Goal: Information Seeking & Learning: Learn about a topic

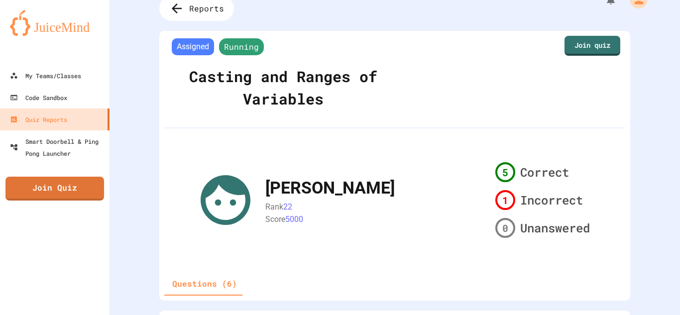
scroll to position [20, 0]
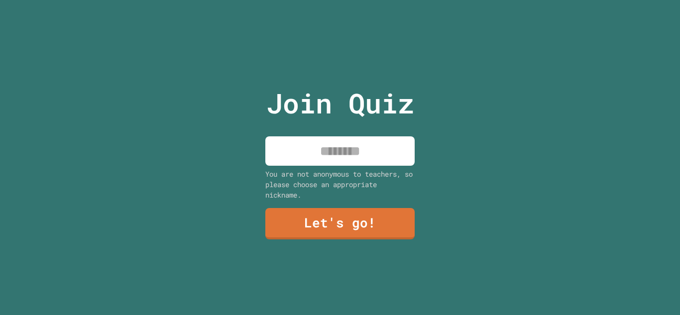
click at [360, 137] on input at bounding box center [339, 150] width 149 height 29
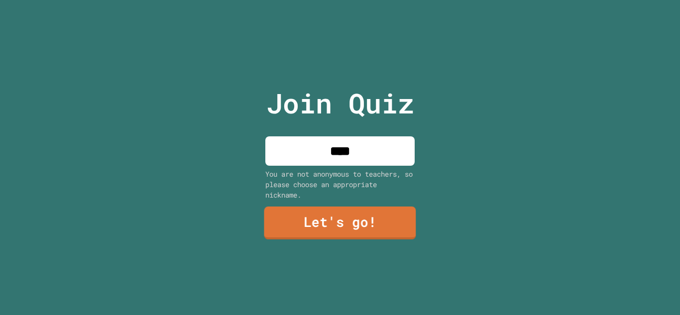
type input "****"
click at [327, 215] on link "Let's go!" at bounding box center [340, 223] width 152 height 33
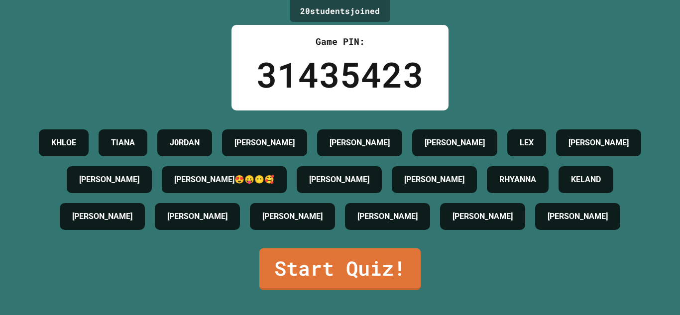
scroll to position [20, 0]
click at [373, 284] on link "Start Quiz!" at bounding box center [340, 269] width 157 height 44
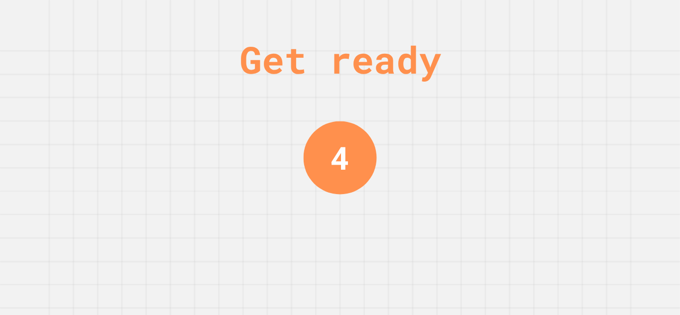
scroll to position [0, 0]
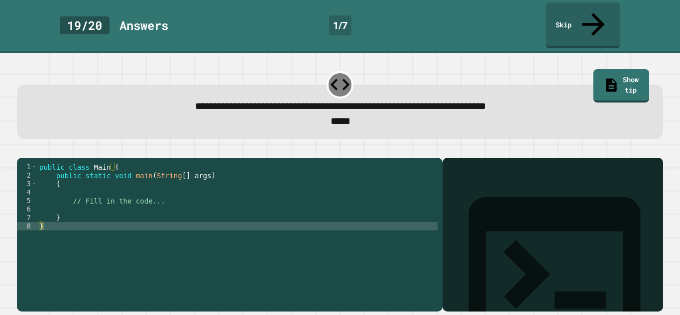
click at [257, 183] on div "public class Main { public static void main ( String [ ] args ) { // Fill in th…" at bounding box center [237, 243] width 400 height 161
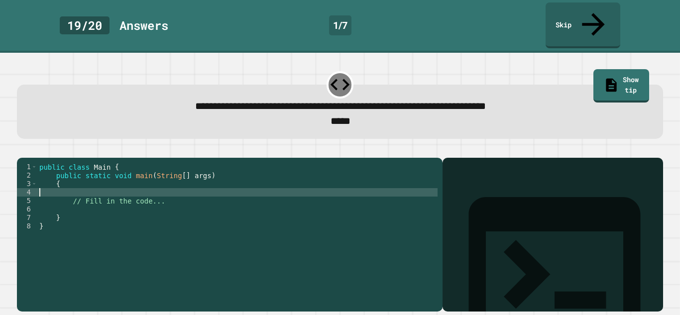
click at [244, 199] on div "public class Main { public static void main ( String [ ] args ) { // Fill in th…" at bounding box center [237, 243] width 400 height 161
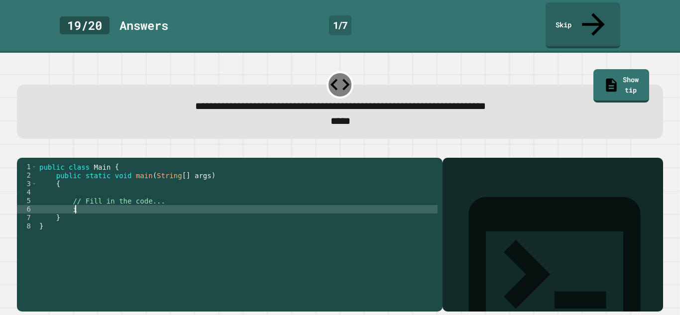
type textarea "*"
type textarea "**********"
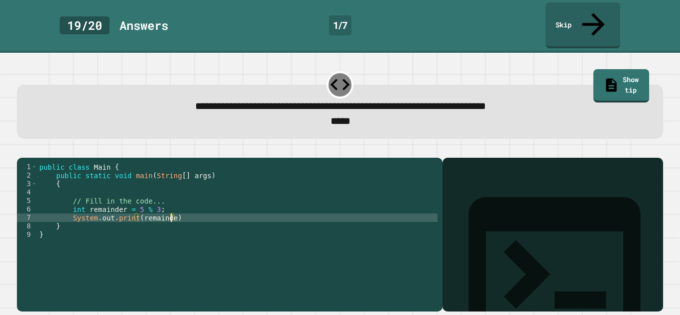
scroll to position [0, 17]
click at [183, 212] on div "public class Main { public static void main ( String [ ] args ) { // Fill in th…" at bounding box center [237, 243] width 400 height 161
type textarea "**********"
click at [22, 150] on icon "button" at bounding box center [22, 150] width 0 height 0
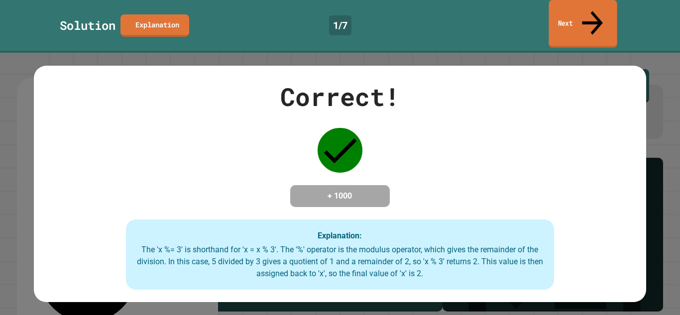
click at [576, 12] on link "Next" at bounding box center [583, 24] width 68 height 48
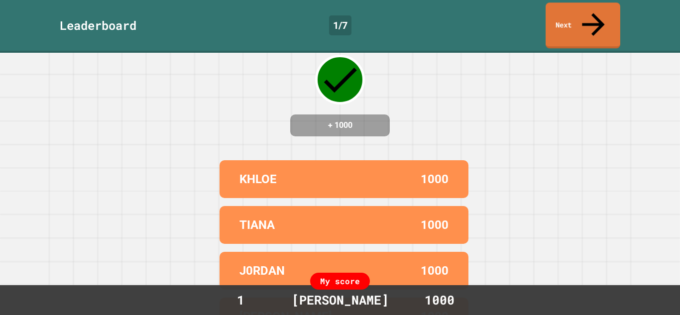
scroll to position [0, 0]
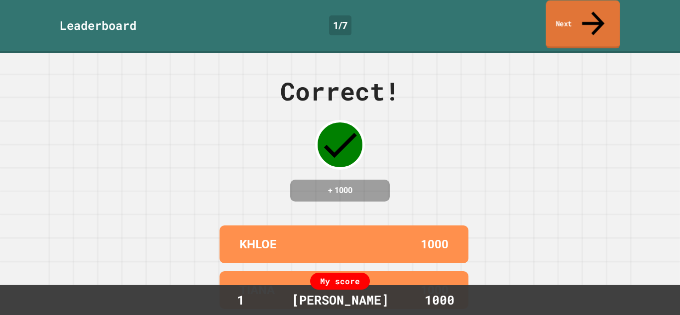
click at [572, 20] on link "Next" at bounding box center [583, 24] width 74 height 48
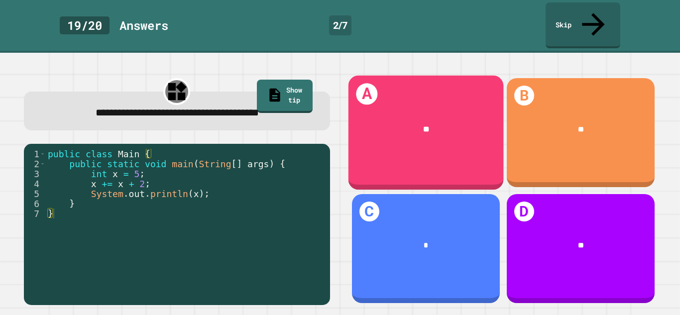
click at [394, 125] on div "**" at bounding box center [425, 130] width 155 height 44
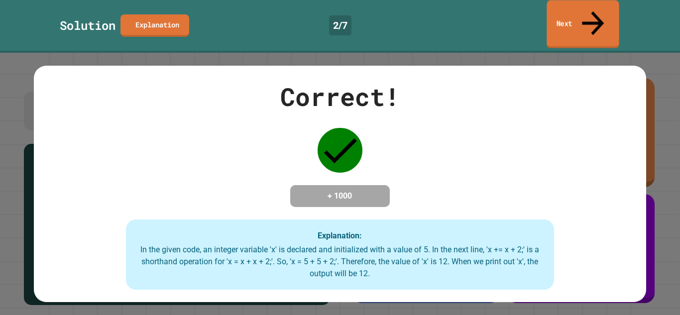
click at [576, 17] on link "Next" at bounding box center [583, 24] width 72 height 48
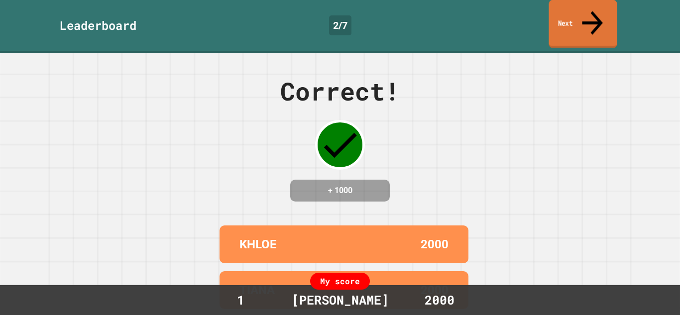
click at [608, 17] on link "Next" at bounding box center [583, 24] width 68 height 48
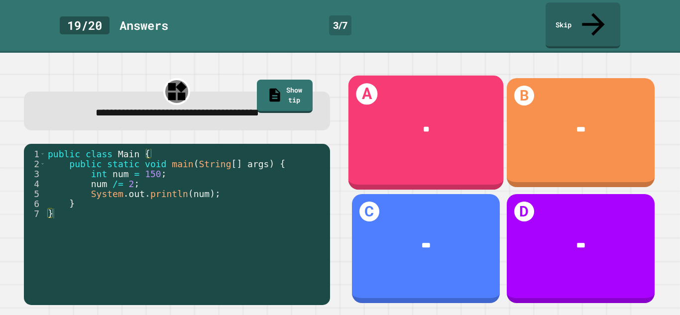
click at [382, 127] on div "**" at bounding box center [425, 130] width 155 height 44
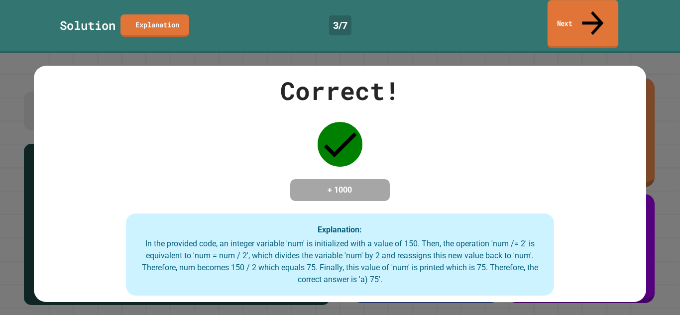
click at [578, 21] on link "Next" at bounding box center [583, 24] width 71 height 48
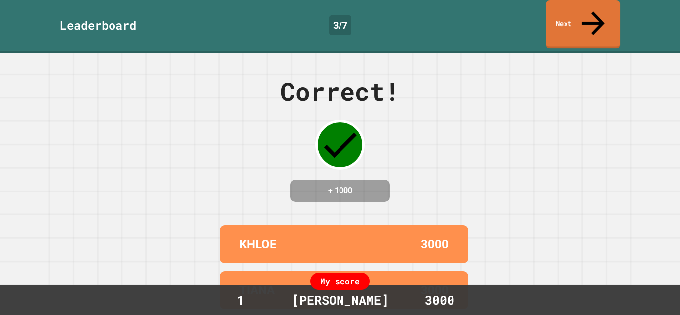
click at [559, 18] on link "Next" at bounding box center [583, 24] width 75 height 48
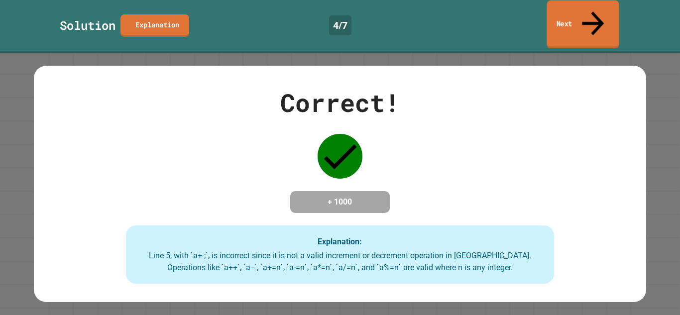
click at [609, 14] on link "Next" at bounding box center [583, 24] width 72 height 48
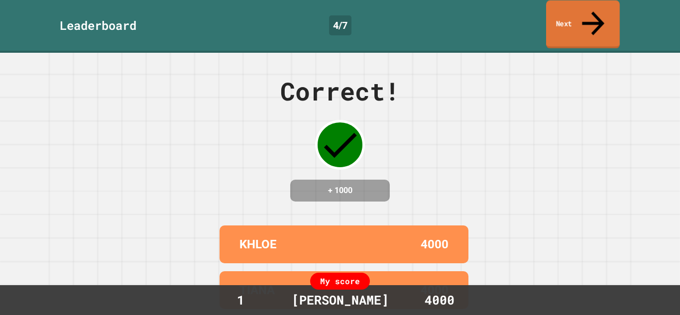
click at [584, 10] on link "Next" at bounding box center [583, 24] width 74 height 48
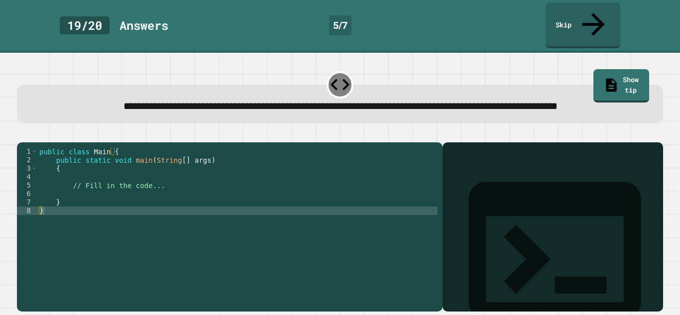
click at [83, 199] on div "public class Main { public static void main ( String [ ] args ) { // Fill in th…" at bounding box center [237, 227] width 400 height 161
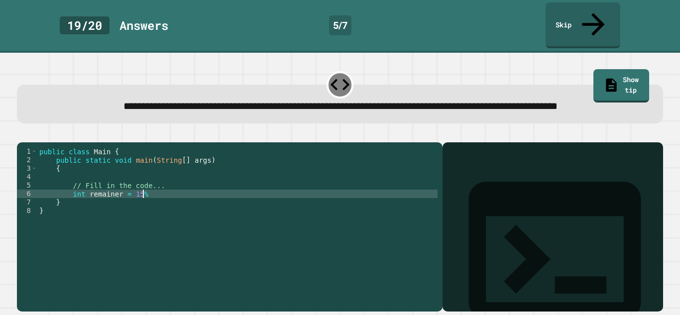
scroll to position [0, 13]
type textarea "**********"
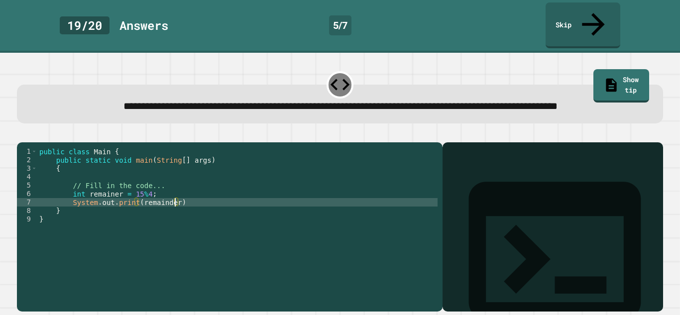
scroll to position [0, 16]
click at [181, 211] on div "public class Main { public static void main ( String [ ] args ) { // Fill in th…" at bounding box center [237, 227] width 400 height 161
click at [192, 174] on div "public class Main { public static void main ( String [ ] args ) { // Fill in th…" at bounding box center [237, 227] width 400 height 161
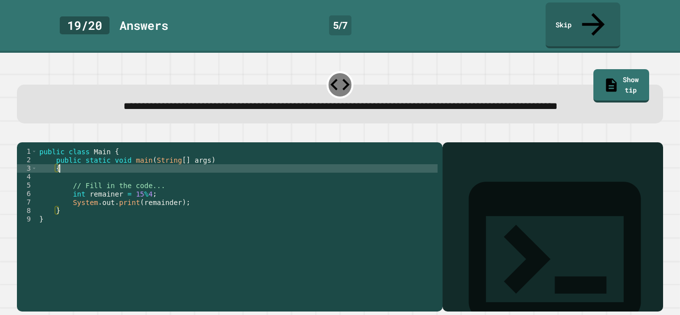
scroll to position [0, 2]
click at [172, 203] on div "public class Main { public static void main ( String [ ] args ) { // Fill in th…" at bounding box center [237, 227] width 400 height 161
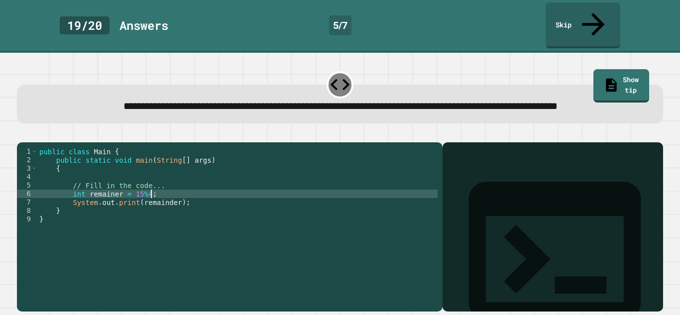
click at [31, 137] on icon "button" at bounding box center [28, 140] width 5 height 7
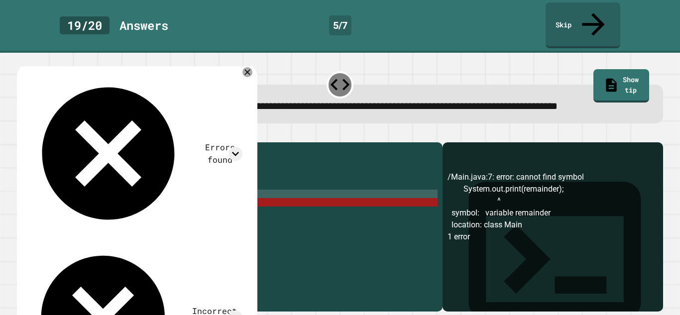
click at [129, 203] on div "public class Main { public static void main ( String [ ] args ) { // Fill in th…" at bounding box center [237, 227] width 400 height 161
click at [153, 203] on div "public class Main { public static void main ( String [ ] args ) { // Fill in th…" at bounding box center [237, 227] width 400 height 161
click at [189, 212] on div "public class Main { public static void main ( String [ ] args ) { // Fill in th…" at bounding box center [237, 227] width 400 height 161
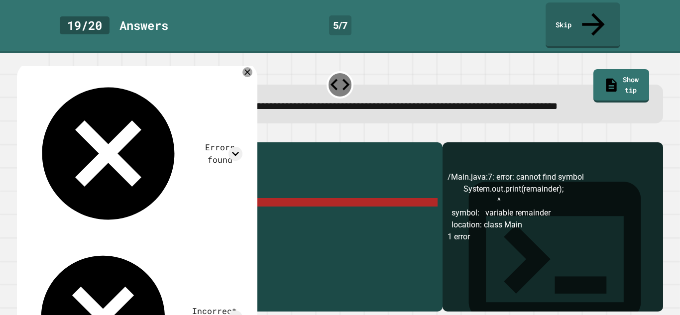
click at [112, 202] on div "public class Main { public static void main ( String [ ] args ) { // Fill in th…" at bounding box center [237, 227] width 400 height 161
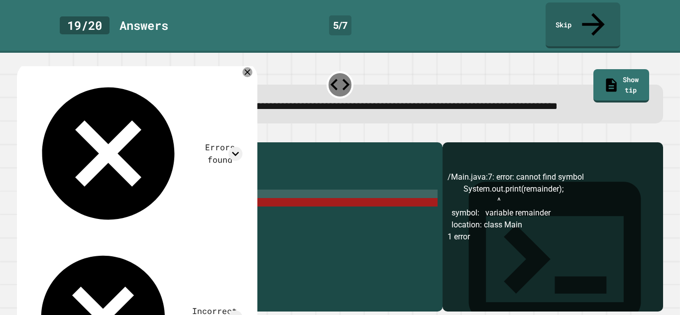
scroll to position [0, 10]
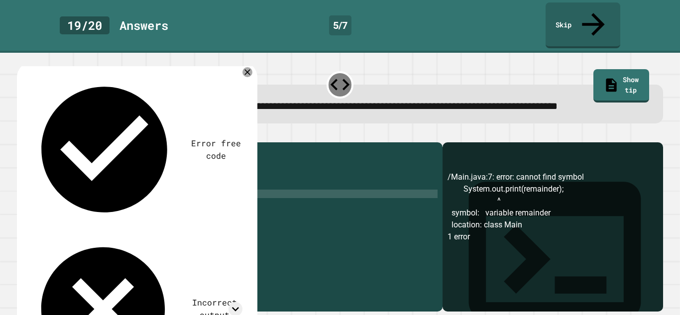
type textarea "**********"
click at [22, 134] on icon "button" at bounding box center [22, 134] width 0 height 0
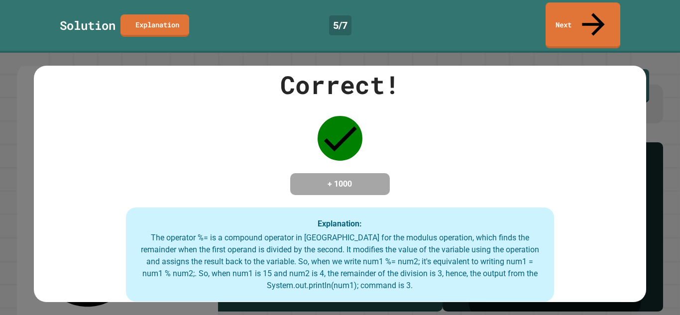
click at [595, 9] on icon at bounding box center [594, 24] width 34 height 34
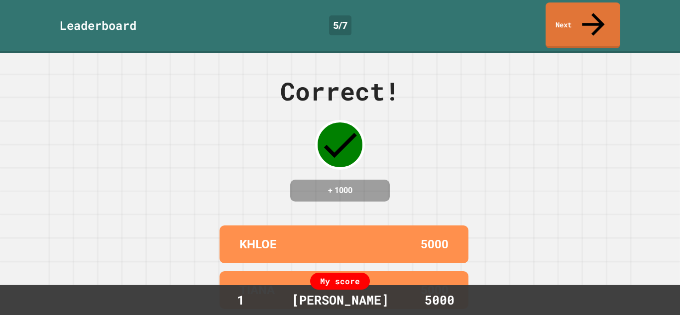
click at [589, 21] on link "Next" at bounding box center [583, 25] width 75 height 46
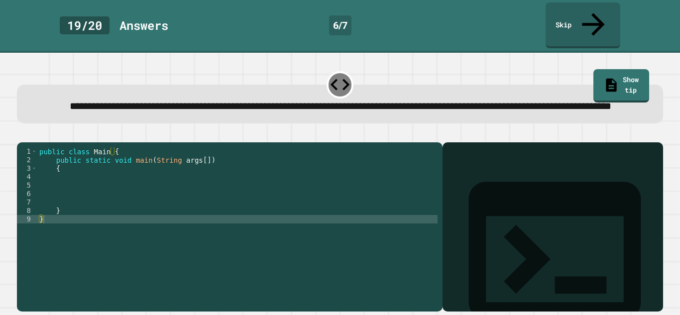
click at [63, 189] on div "public class Main { public static void main ( String args [ ]) { } }" at bounding box center [237, 227] width 400 height 161
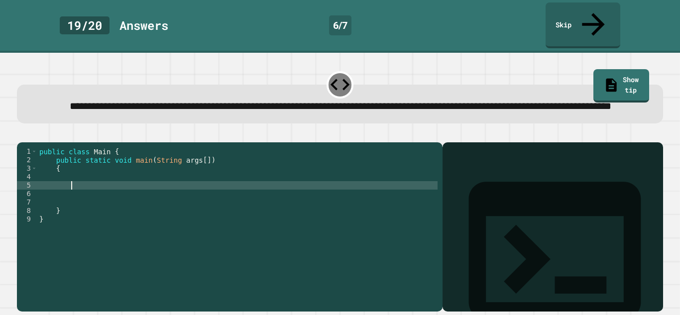
type textarea "*"
type textarea "**********"
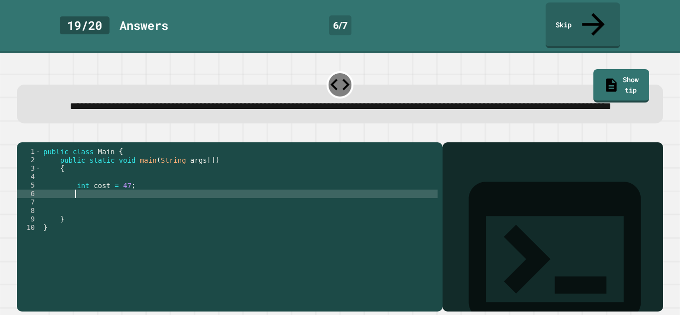
scroll to position [0, 3]
type textarea "*"
click at [139, 195] on div "public class Main { public static void main ( String args [ ]) { int cost = 47 …" at bounding box center [239, 227] width 396 height 161
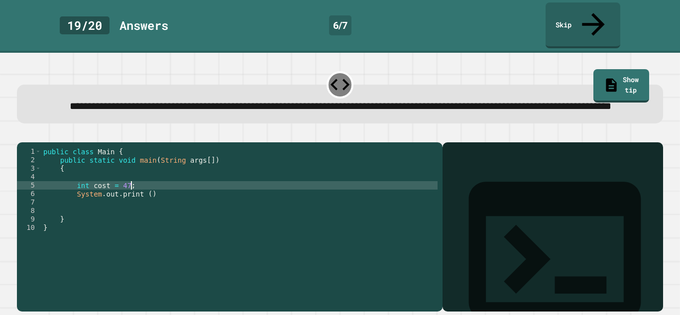
type textarea "**********"
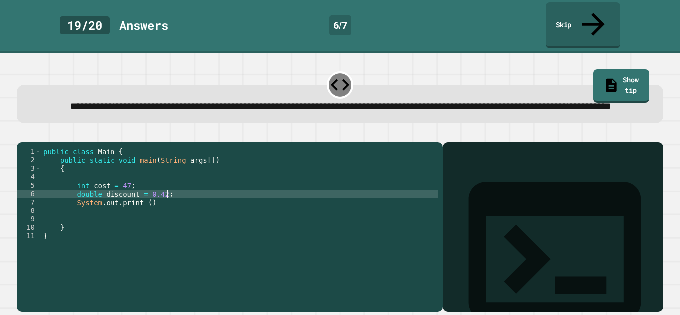
scroll to position [0, 15]
click at [146, 210] on div "public class Main { public static void main ( String args [ ]) { int cost = 47 …" at bounding box center [239, 227] width 396 height 161
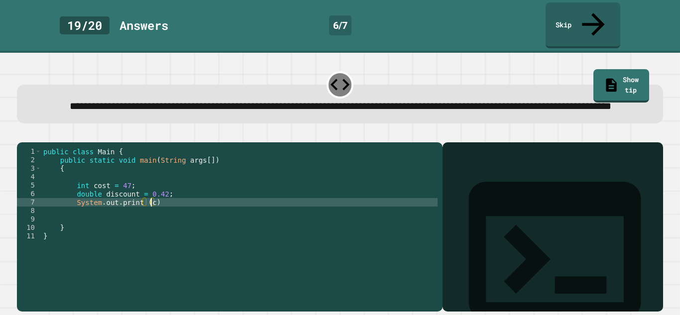
scroll to position [0, 13]
click at [176, 201] on div "public class Main { public static void main ( String args [ ]) { int cost = 47 …" at bounding box center [239, 227] width 396 height 161
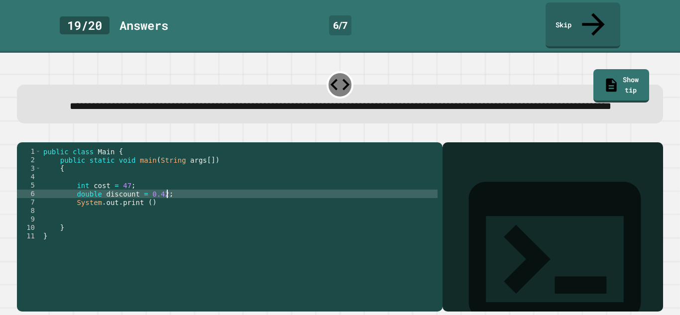
type textarea "**********"
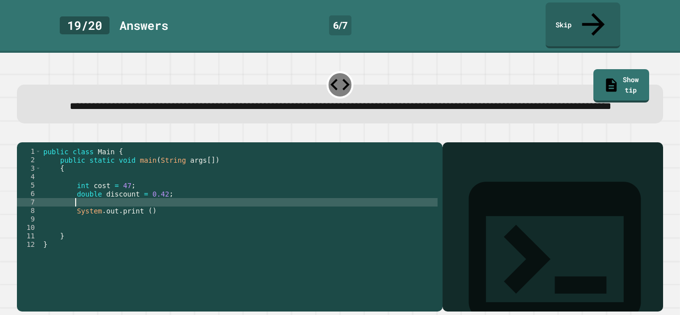
scroll to position [0, 3]
click at [145, 217] on div "public class Main { public static void main ( String args [ ]) { int cost = 47 …" at bounding box center [239, 227] width 396 height 161
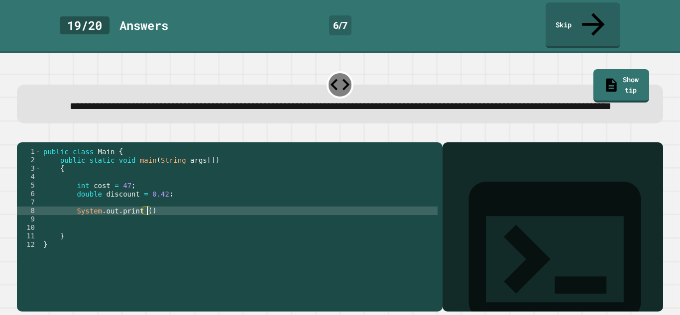
click at [124, 209] on div "public class Main { public static void main ( String args [ ]) { int cost = 47 …" at bounding box center [239, 227] width 396 height 161
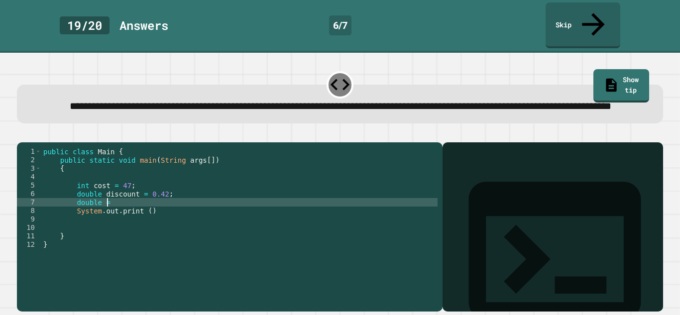
scroll to position [0, 7]
type textarea "*"
click at [148, 218] on div "public class Main { public static void main ( String args [ ]) { int cost = 47 …" at bounding box center [239, 227] width 396 height 161
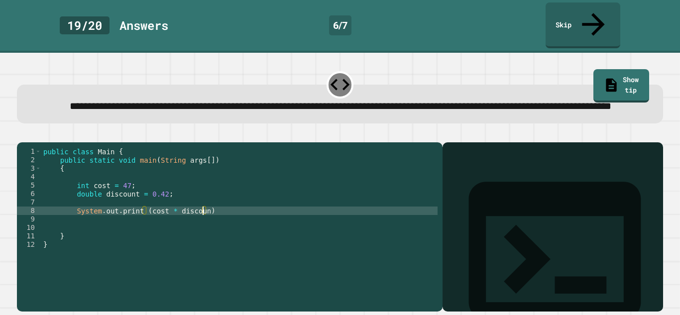
scroll to position [0, 20]
click at [213, 217] on div "public class Main { public static void main ( String args [ ]) { int cost = 47 …" at bounding box center [239, 227] width 396 height 161
click at [22, 134] on icon "button" at bounding box center [22, 134] width 0 height 0
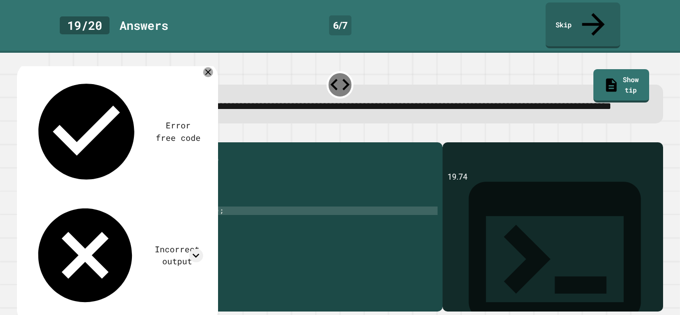
click at [147, 218] on div "public class Main { public static void main ( String args [ ]) { int cost = 47 …" at bounding box center [239, 227] width 396 height 161
click at [214, 219] on div "public class Main { public static void main ( String args [ ]) { int cost = 47 …" at bounding box center [239, 227] width 396 height 161
click at [148, 220] on div "public class Main { public static void main ( String args [ ]) { int cost = 47 …" at bounding box center [239, 227] width 396 height 161
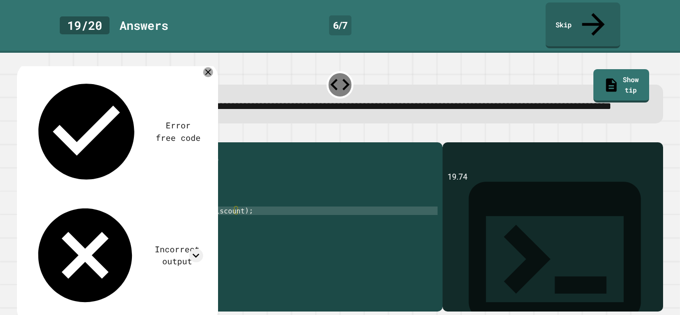
scroll to position [0, 17]
click at [253, 217] on div "public class Main { public static void main ( String args [ ]) { int cost = 47 …" at bounding box center [239, 227] width 396 height 161
click at [31, 137] on icon "button" at bounding box center [28, 140] width 5 height 7
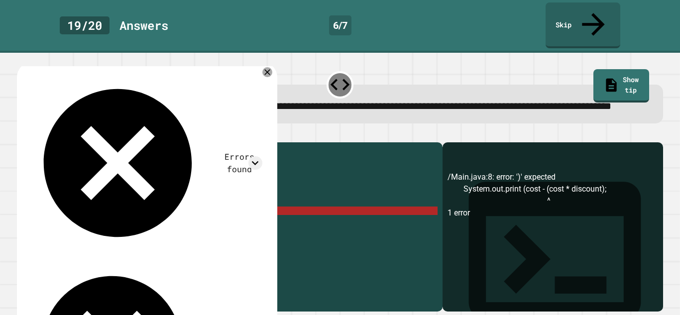
click at [174, 219] on div "public class Main { public static void main ( String args [ ]) { int cost = 47 …" at bounding box center [239, 227] width 396 height 161
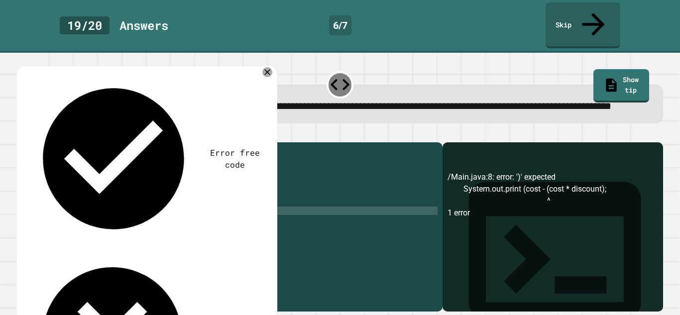
click at [167, 219] on div "public class Main { public static void main ( String args [ ]) { int cost = 47 …" at bounding box center [239, 227] width 396 height 161
click at [22, 134] on icon "button" at bounding box center [22, 134] width 0 height 0
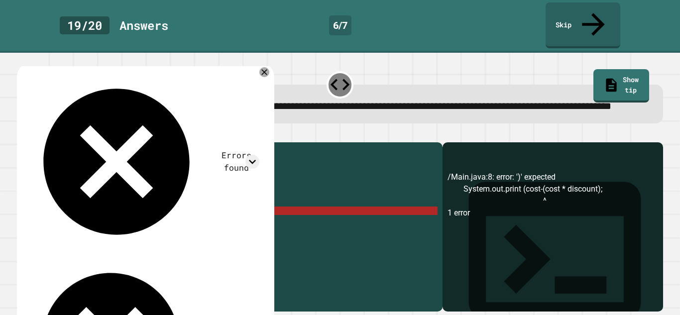
click at [167, 218] on div "public class Main { public static void main ( String args [ ]) { int cost = 47 …" at bounding box center [239, 227] width 396 height 161
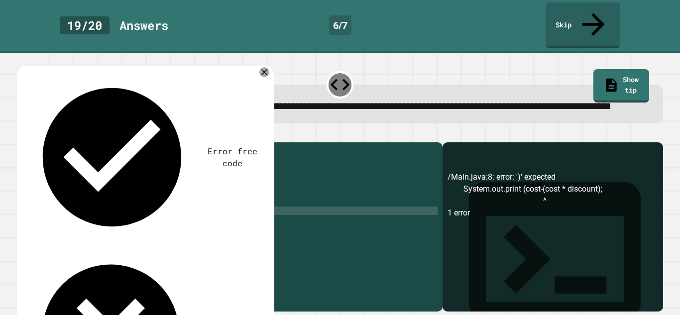
click at [220, 219] on div "public class Main { public static void main ( String args [ ]) { int cost = 47 …" at bounding box center [239, 227] width 396 height 161
click at [213, 219] on div "public class Main { public static void main ( String args [ ]) { int cost = 47 …" at bounding box center [239, 227] width 396 height 161
click at [216, 217] on div "public class Main { public static void main ( String args [ ]) { int cost = 47 …" at bounding box center [239, 227] width 396 height 161
click at [291, 224] on div "public class Main { public static void main ( String args [ ]) { int cost = 47 …" at bounding box center [239, 227] width 396 height 161
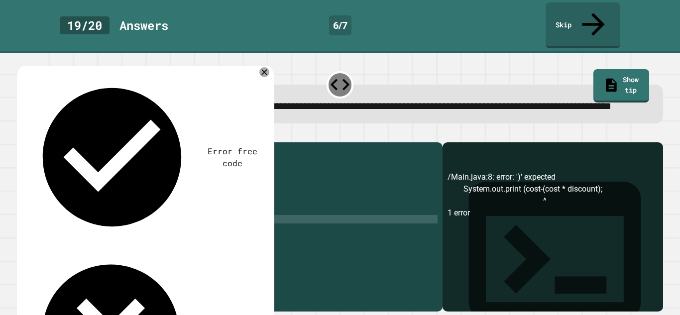
scroll to position [0, 0]
click at [235, 218] on div "public class Main { public static void main ( String args [ ]) { int cost = 47 …" at bounding box center [239, 227] width 396 height 161
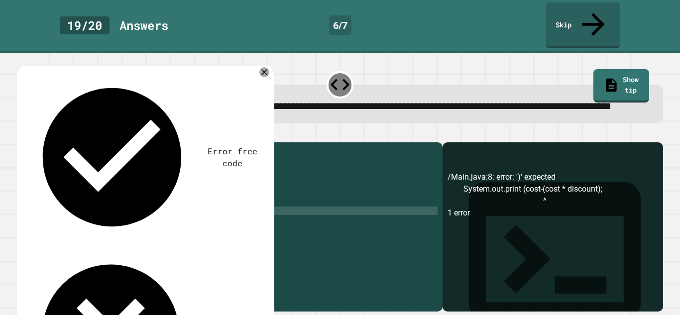
scroll to position [0, 24]
click at [22, 134] on button "button" at bounding box center [22, 134] width 0 height 0
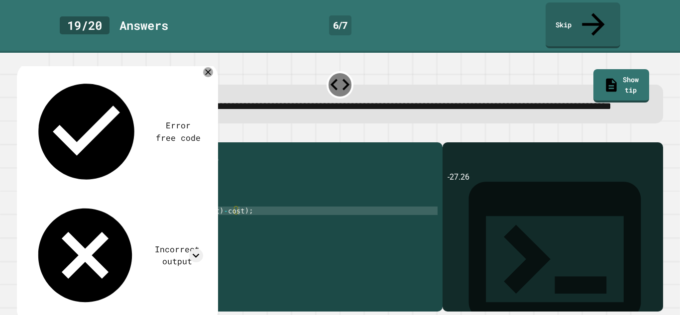
click at [236, 218] on div "public class Main { public static void main ( String args [ ]) { int cost = 47 …" at bounding box center [239, 227] width 396 height 161
click at [239, 218] on div "public class Main { public static void main ( String args [ ]) { int cost = 47 …" at bounding box center [239, 227] width 396 height 161
click at [148, 219] on div "public class Main { public static void main ( String args [ ]) { int cost = 47 …" at bounding box center [239, 227] width 396 height 161
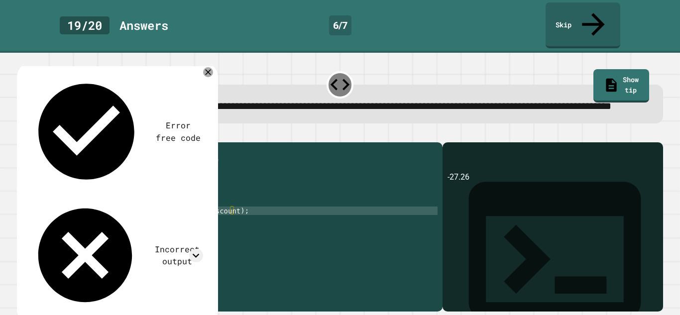
click at [234, 217] on div "public class Main { public static void main ( String args [ ]) { int cost = 47 …" at bounding box center [239, 227] width 396 height 161
click at [270, 221] on div "public class Main { public static void main ( String args [ ]) { int cost = 47 …" at bounding box center [239, 227] width 396 height 161
type textarea "**********"
click at [31, 137] on icon "button" at bounding box center [28, 140] width 5 height 7
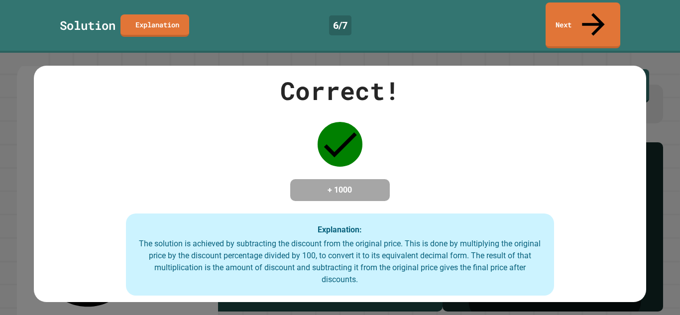
click at [597, 18] on link "Next" at bounding box center [583, 25] width 75 height 46
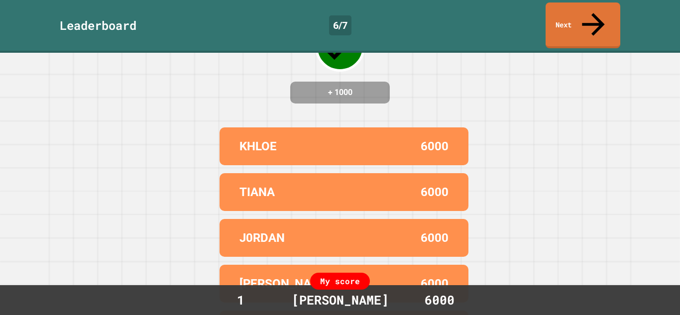
scroll to position [121, 0]
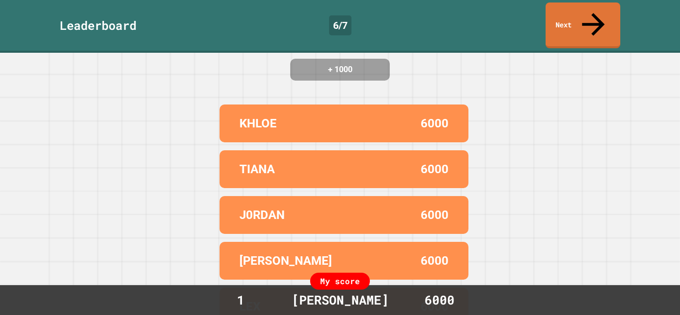
click at [597, 15] on icon at bounding box center [594, 24] width 34 height 34
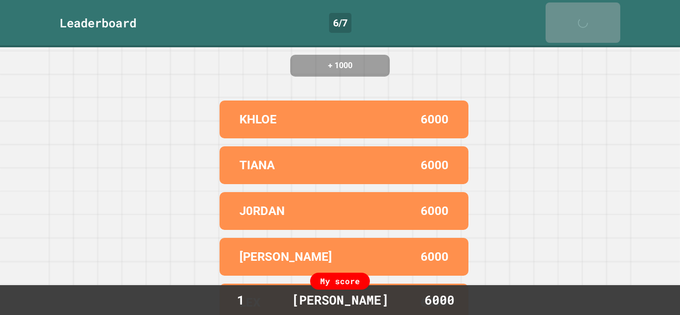
scroll to position [0, 0]
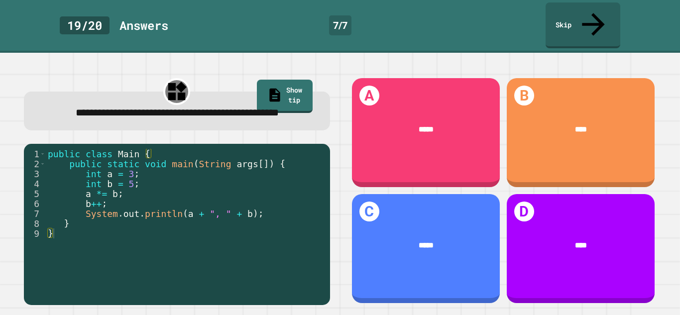
click at [440, 137] on div "A *****" at bounding box center [426, 132] width 148 height 109
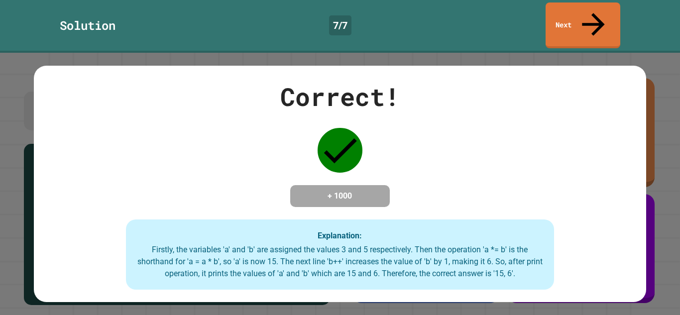
click at [597, 15] on icon at bounding box center [594, 24] width 34 height 34
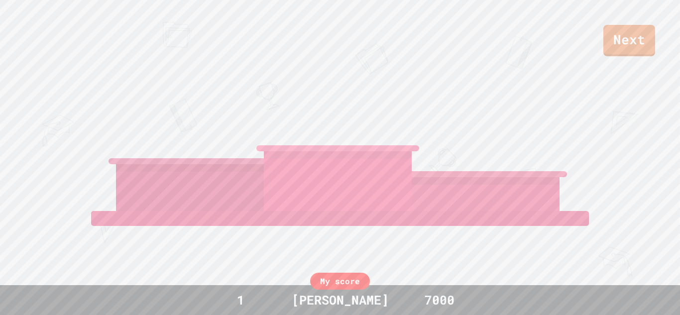
click at [628, 40] on link "Next" at bounding box center [630, 40] width 52 height 31
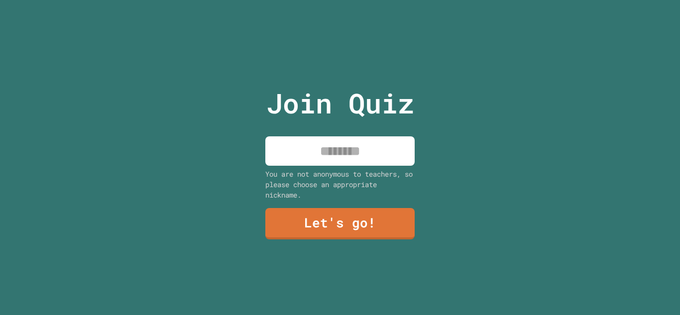
click at [338, 158] on input at bounding box center [339, 150] width 149 height 29
type input "****"
click at [338, 214] on link "Let's go!" at bounding box center [339, 223] width 149 height 31
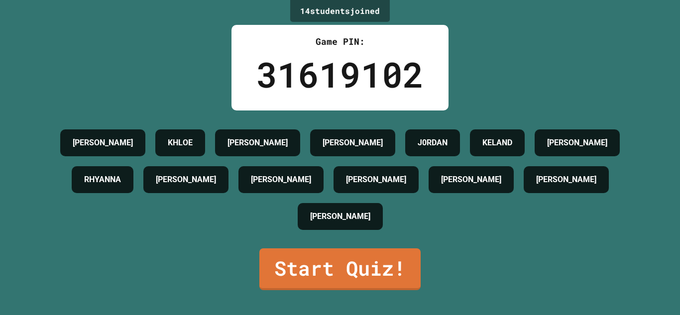
click at [292, 272] on link "Start Quiz!" at bounding box center [339, 270] width 161 height 42
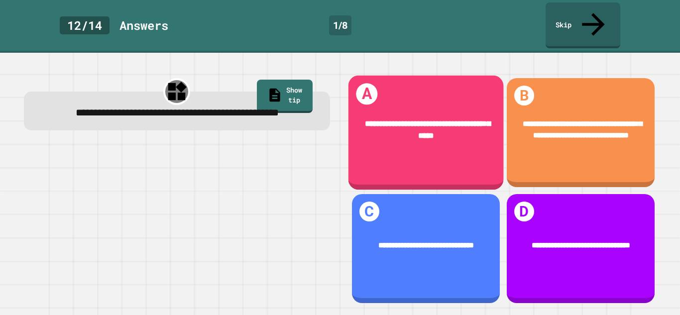
click at [370, 119] on div "**********" at bounding box center [426, 130] width 123 height 25
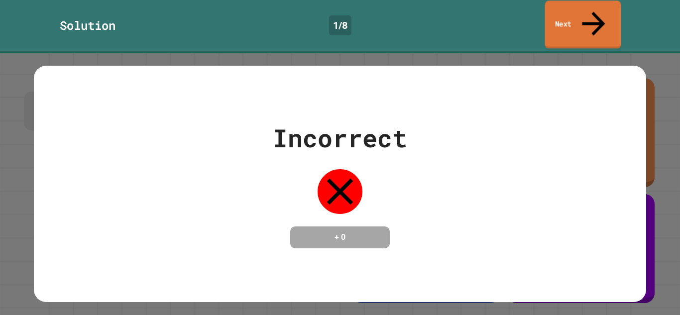
click at [607, 8] on link "Next" at bounding box center [583, 24] width 76 height 48
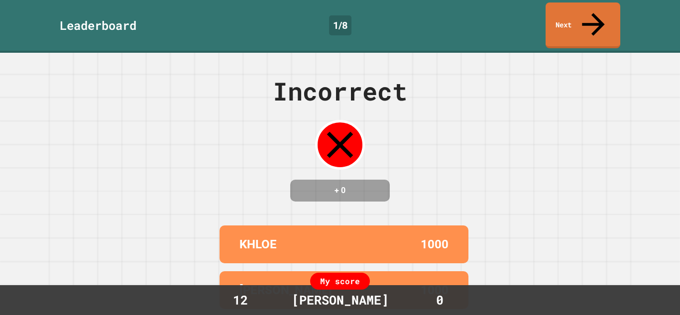
click at [589, 15] on icon at bounding box center [594, 24] width 34 height 34
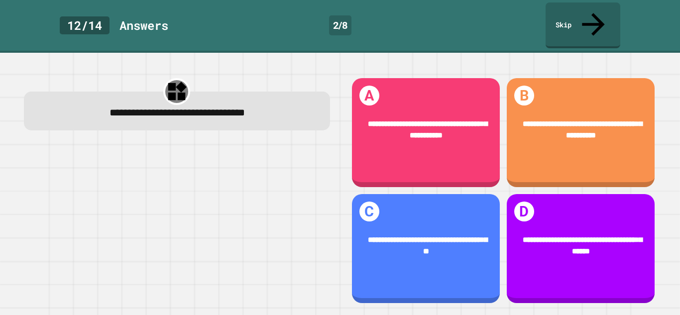
click at [259, 119] on div "**********" at bounding box center [176, 190] width 327 height 249
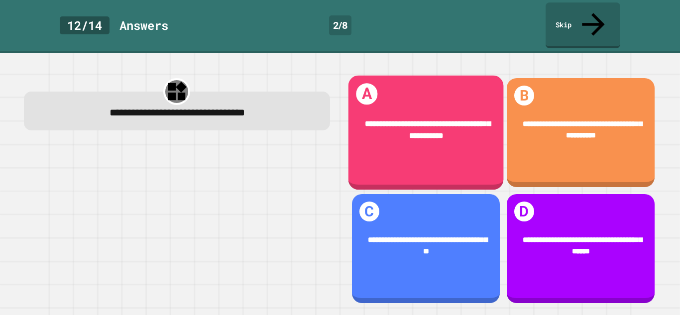
click at [416, 118] on div "**********" at bounding box center [426, 130] width 123 height 25
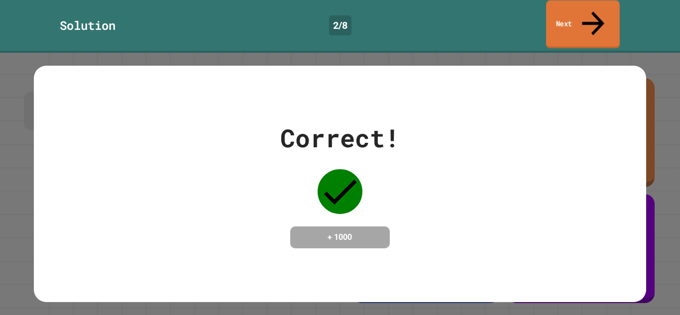
click at [559, 19] on link "Next" at bounding box center [583, 24] width 74 height 48
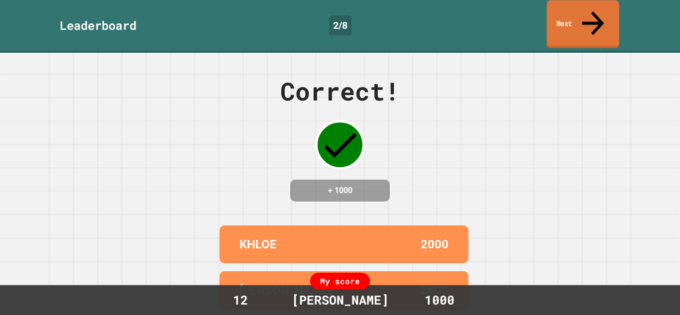
click at [561, 20] on link "Next" at bounding box center [583, 24] width 72 height 48
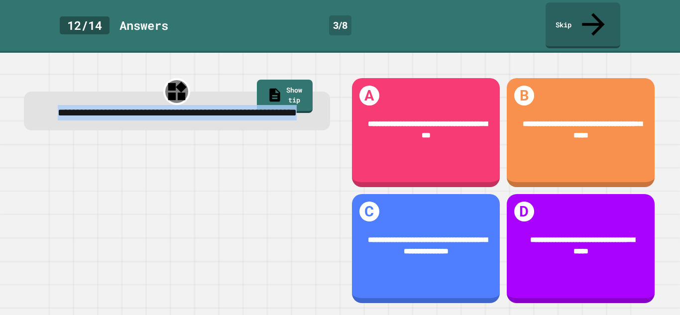
drag, startPoint x: 244, startPoint y: 111, endPoint x: 36, endPoint y: 87, distance: 209.1
click at [36, 92] on div "**********" at bounding box center [177, 111] width 306 height 39
copy span "**********"
click at [290, 78] on link "Show tip" at bounding box center [284, 95] width 54 height 35
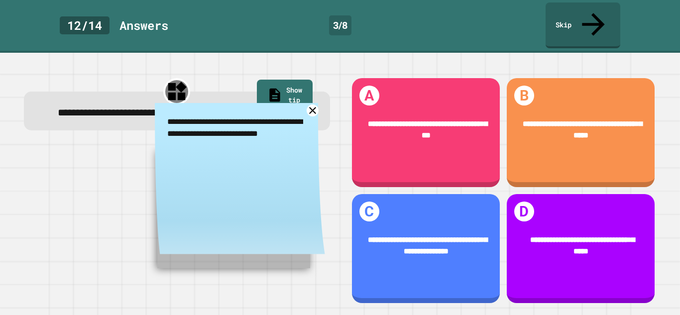
click at [310, 105] on icon at bounding box center [313, 111] width 12 height 12
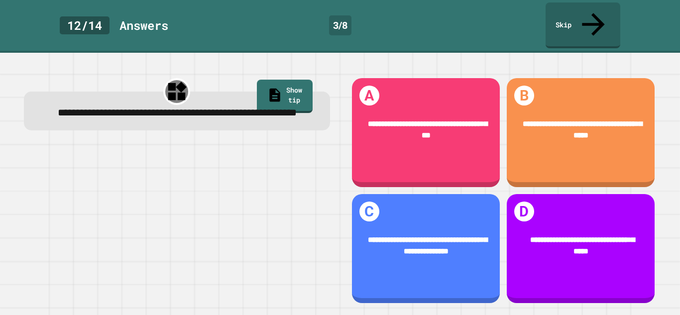
click at [249, 249] on div at bounding box center [177, 224] width 306 height 161
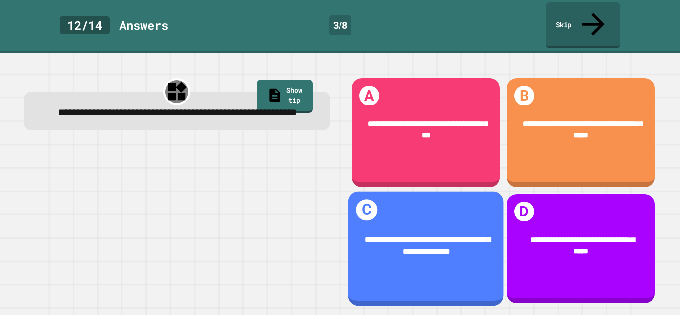
click at [395, 248] on span "**********" at bounding box center [428, 246] width 126 height 20
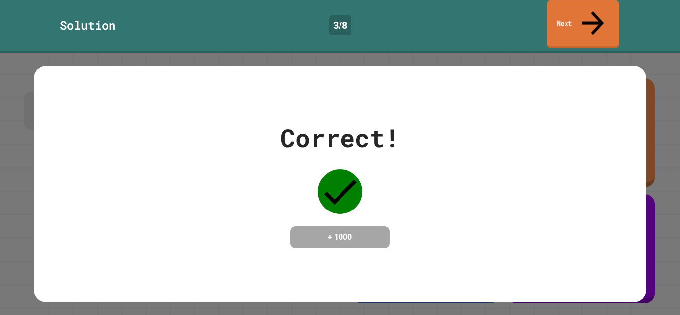
click at [588, 23] on link "Next" at bounding box center [583, 24] width 72 height 48
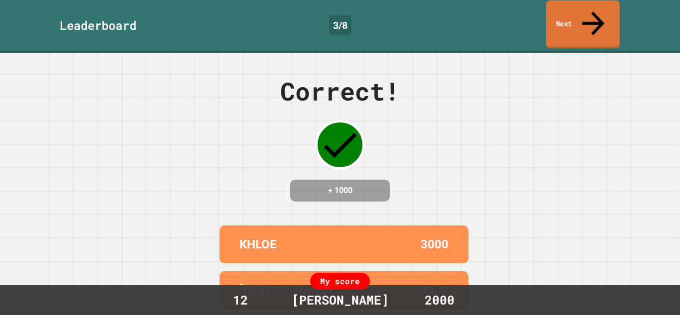
click at [588, 23] on link "Next" at bounding box center [583, 24] width 74 height 48
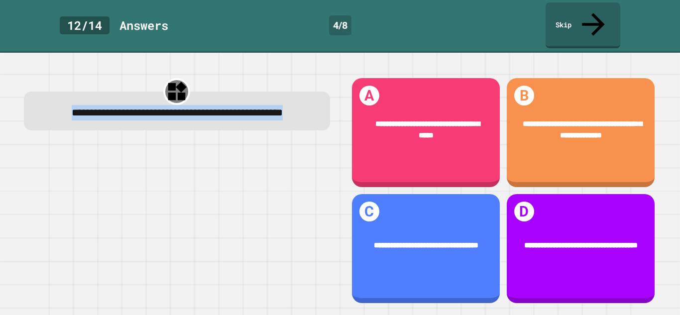
drag, startPoint x: 203, startPoint y: 104, endPoint x: 44, endPoint y: 87, distance: 159.8
click at [44, 105] on div "**********" at bounding box center [177, 112] width 278 height 15
copy span "**********"
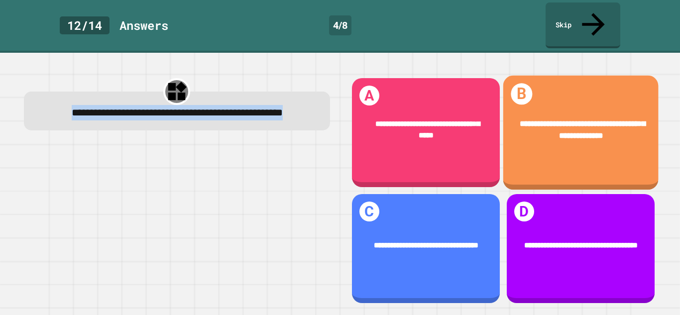
click at [573, 120] on span "**********" at bounding box center [583, 130] width 126 height 20
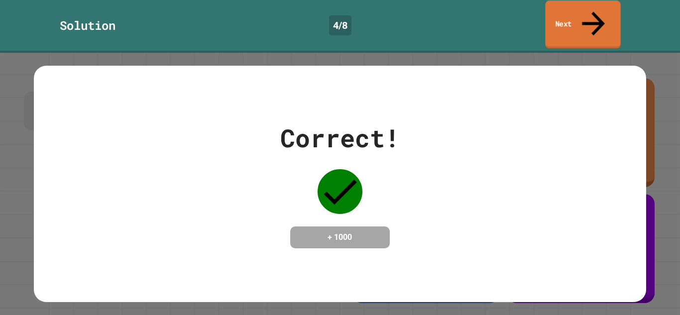
click at [585, 8] on link "Next" at bounding box center [582, 24] width 75 height 48
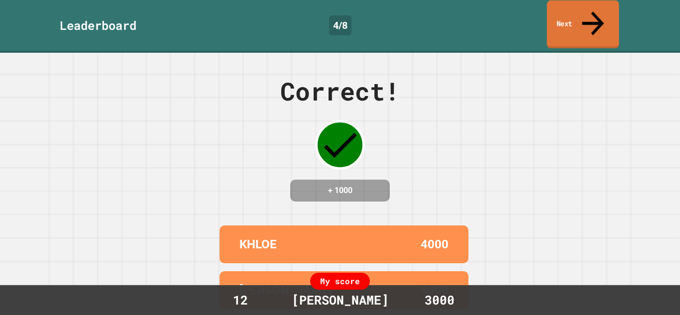
click at [605, 19] on link "Next" at bounding box center [583, 24] width 72 height 48
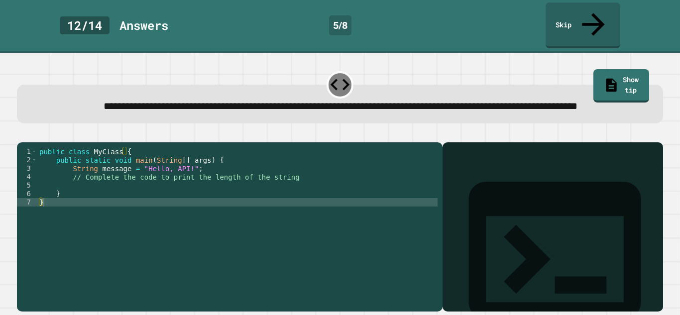
click at [103, 191] on div "public class MyClass { public static void main ( String [ ] args ) { String mes…" at bounding box center [237, 227] width 400 height 161
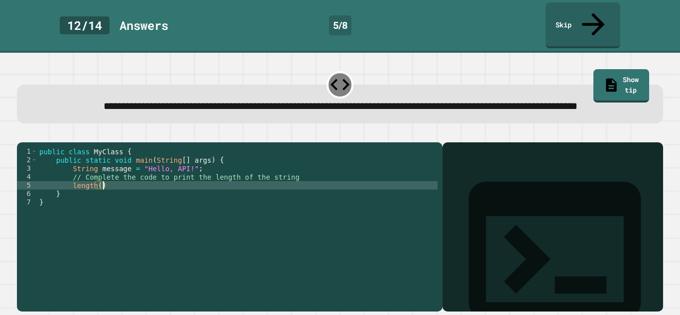
scroll to position [0, 8]
click at [113, 219] on div "public class MyClass { public static void main ( String [ ] args ) { String mes…" at bounding box center [237, 227] width 400 height 161
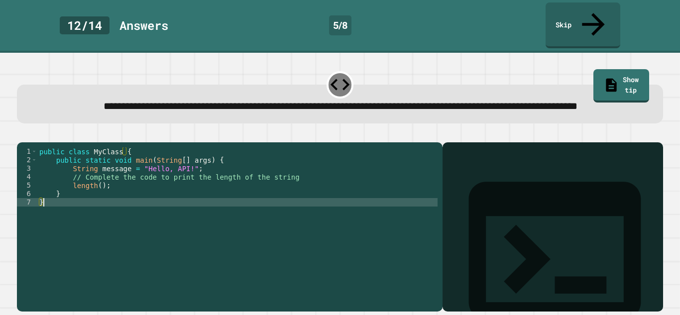
click at [22, 134] on icon "button" at bounding box center [22, 134] width 0 height 0
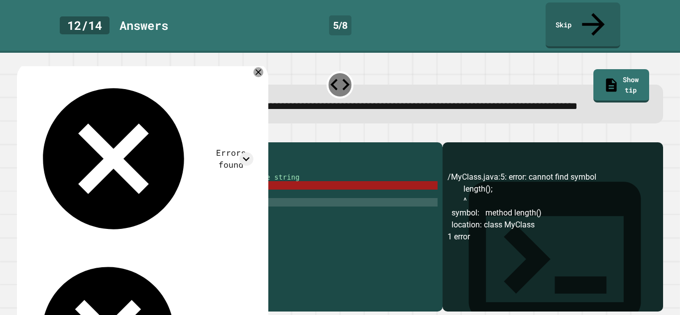
click at [72, 193] on div "public class MyClass { public static void main ( String [ ] args ) { String mes…" at bounding box center [237, 227] width 400 height 161
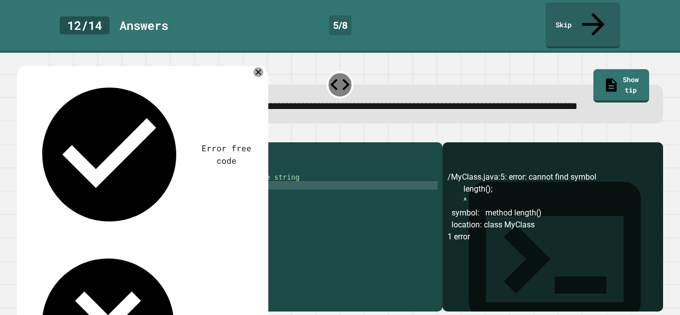
scroll to position [0, 9]
click at [22, 134] on icon "button" at bounding box center [22, 134] width 0 height 0
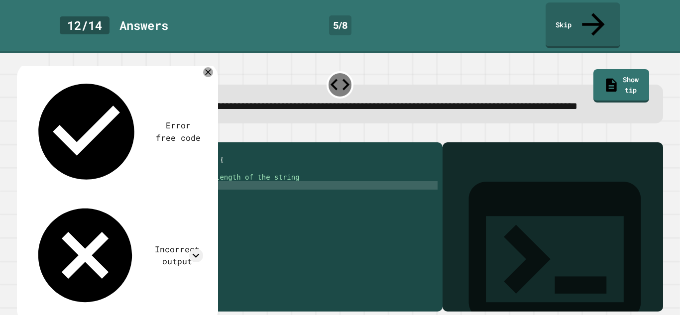
click at [72, 192] on div "public class MyClass { public static void main ( String [ ] args ) { String mes…" at bounding box center [237, 227] width 400 height 161
click at [22, 134] on icon "button" at bounding box center [22, 134] width 0 height 0
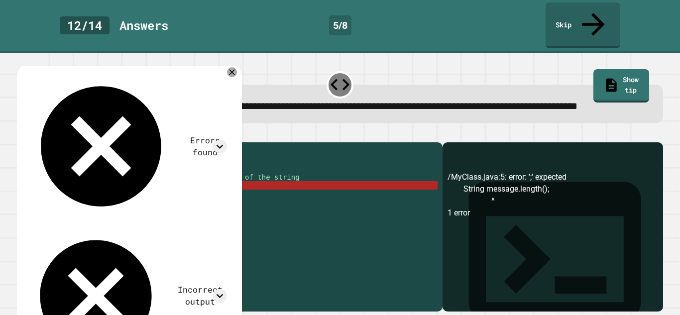
click at [99, 193] on div "public class MyClass { public static void main ( String [ ] args ) { String mes…" at bounding box center [237, 227] width 400 height 161
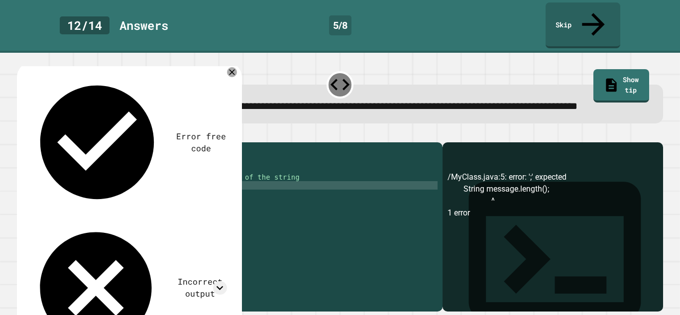
click at [22, 134] on icon "button" at bounding box center [22, 134] width 0 height 0
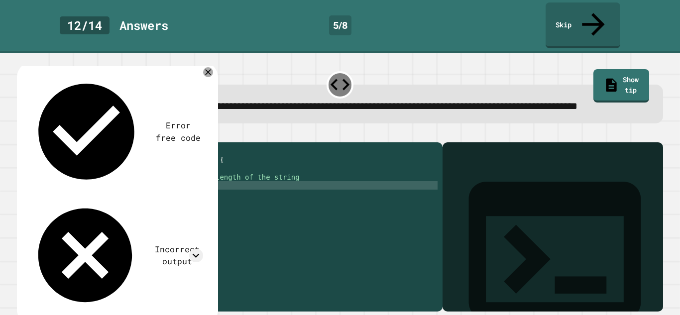
click at [146, 192] on div "public class MyClass { public static void main ( String [ ] args ) { String mes…" at bounding box center [237, 227] width 400 height 161
click at [142, 188] on div "public class MyClass { public static void main ( String [ ] args ) { String mes…" at bounding box center [237, 227] width 400 height 161
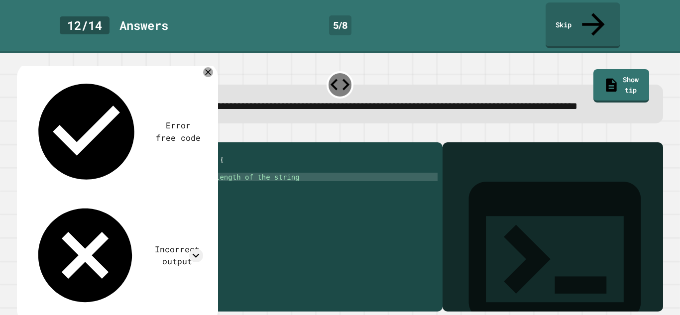
click at [145, 192] on div "public class MyClass { public static void main ( String [ ] args ) { String mes…" at bounding box center [237, 227] width 400 height 161
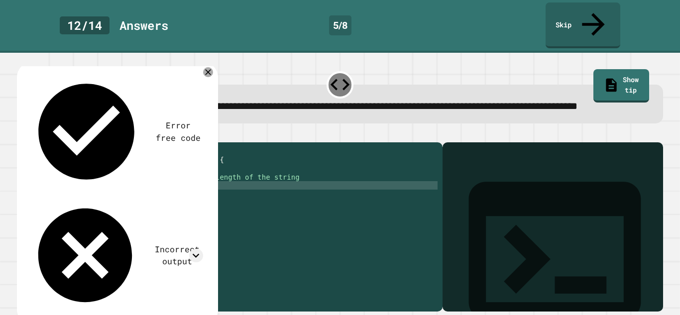
click at [31, 137] on icon "button" at bounding box center [28, 140] width 5 height 7
click at [615, 67] on link "Show tip" at bounding box center [621, 84] width 51 height 35
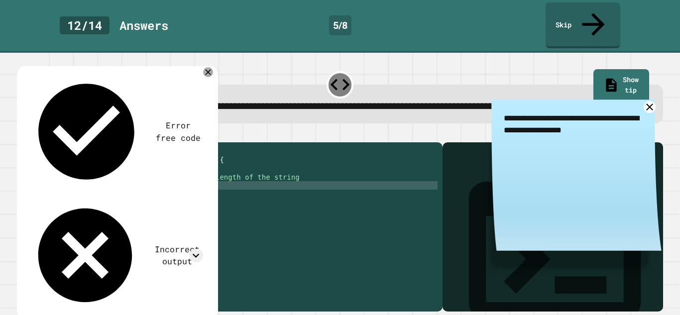
click at [650, 104] on icon at bounding box center [649, 107] width 12 height 12
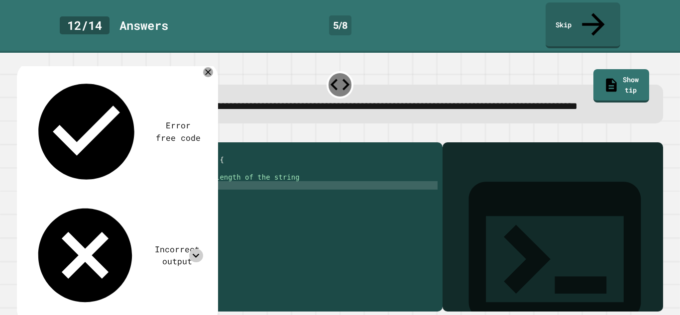
click at [192, 249] on icon at bounding box center [195, 255] width 13 height 13
click at [196, 249] on icon at bounding box center [195, 255] width 13 height 13
click at [196, 254] on icon at bounding box center [196, 256] width 7 height 4
click at [151, 199] on div "Incorrect output" at bounding box center [116, 255] width 174 height 113
click at [192, 249] on icon at bounding box center [195, 255] width 13 height 13
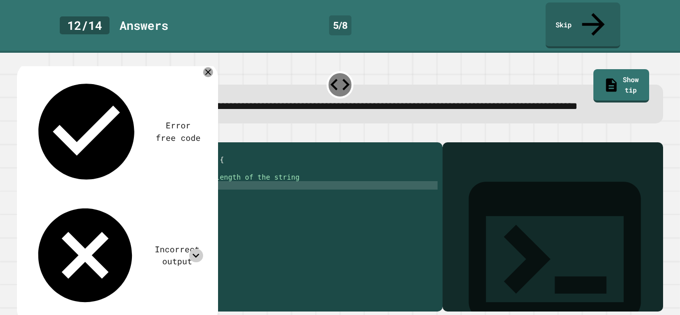
click at [192, 249] on icon at bounding box center [195, 255] width 13 height 13
click at [157, 192] on div "public class MyClass { public static void main ( String [ ] args ) { String mes…" at bounding box center [237, 227] width 400 height 161
click at [207, 66] on icon at bounding box center [208, 72] width 12 height 12
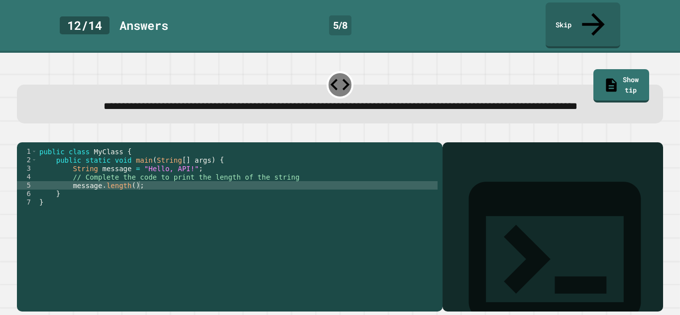
click at [139, 194] on div "public class MyClass { public static void main ( String [ ] args ) { String mes…" at bounding box center [237, 227] width 400 height 161
click at [71, 195] on div "public class MyClass { public static void main ( String [ ] args ) { String mes…" at bounding box center [237, 227] width 400 height 161
click at [167, 203] on div "public class MyClass { public static void main ( String [ ] args ) { String mes…" at bounding box center [237, 227] width 400 height 161
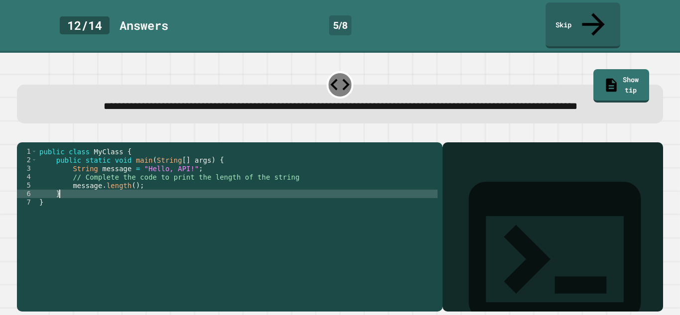
scroll to position [0, 2]
click at [71, 191] on div "public class MyClass { public static void main ( String [ ] args ) { String mes…" at bounding box center [237, 227] width 400 height 161
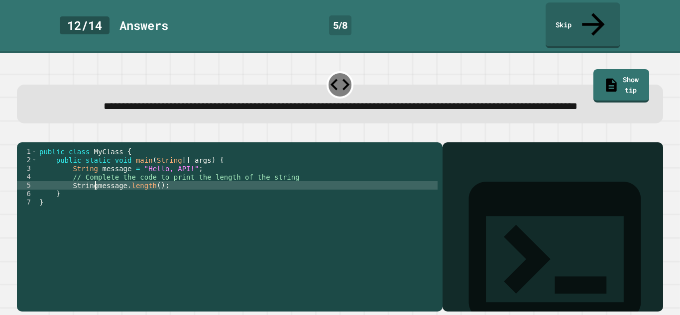
scroll to position [0, 8]
click at [31, 137] on icon "button" at bounding box center [28, 140] width 5 height 7
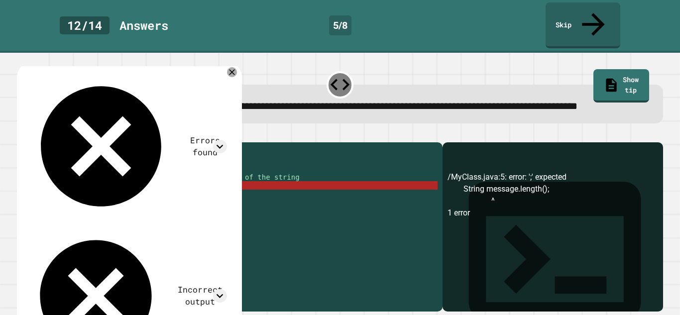
click at [96, 193] on div "public class MyClass { public static void main ( String [ ] args ) { String mes…" at bounding box center [237, 227] width 400 height 161
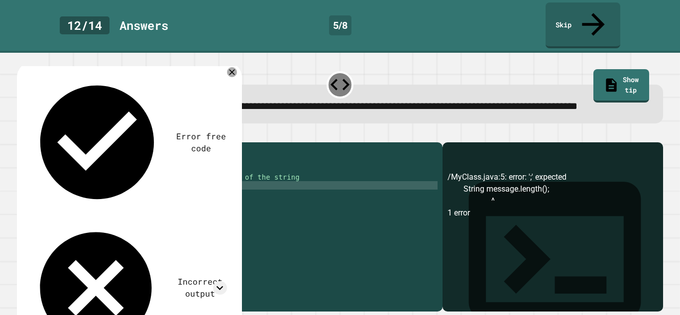
scroll to position [0, 15]
click at [30, 137] on icon "button" at bounding box center [28, 140] width 5 height 7
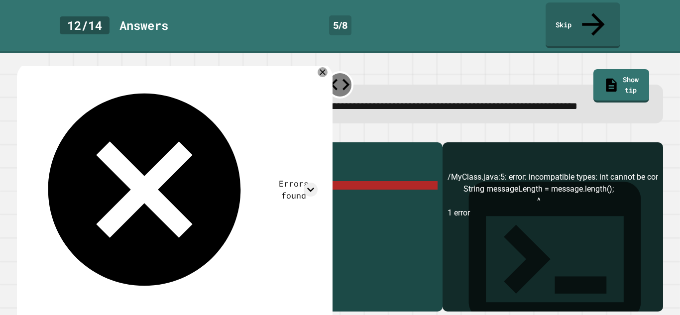
click at [96, 194] on div "public class MyClass { public static void main ( String [ ] args ) { String mes…" at bounding box center [237, 227] width 400 height 161
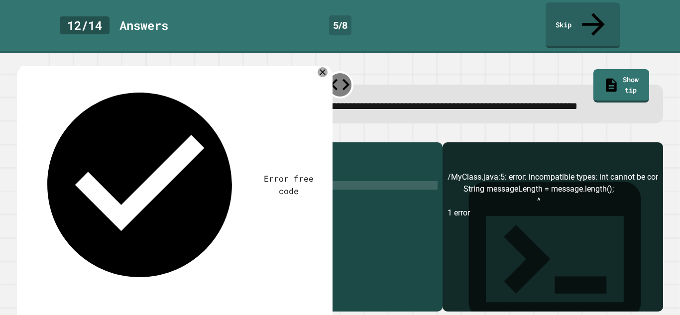
scroll to position [0, 6]
type textarea "**********"
click at [22, 134] on icon "button" at bounding box center [22, 134] width 0 height 0
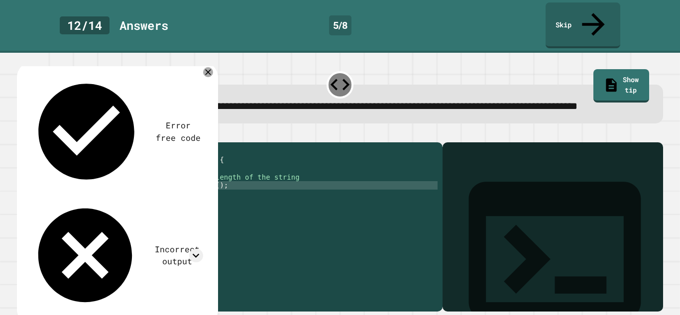
click at [151, 244] on div "Incorrect output" at bounding box center [177, 256] width 52 height 24
click at [196, 249] on icon at bounding box center [195, 255] width 13 height 13
click at [195, 249] on icon at bounding box center [195, 255] width 13 height 13
click at [221, 193] on div "public class MyClass { public static void main ( String [ ] args ) { String mes…" at bounding box center [237, 227] width 400 height 161
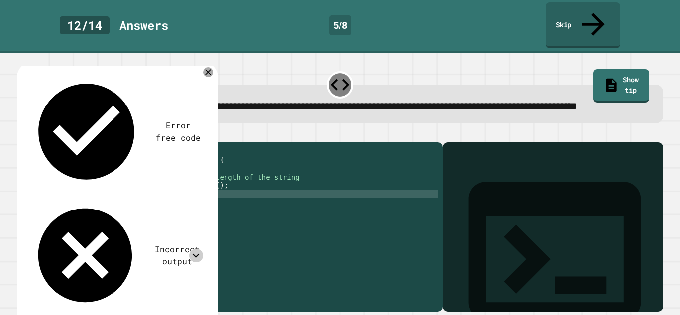
scroll to position [0, 18]
click at [234, 202] on div "public class MyClass { public static void main ( String [ ] args ) { String mes…" at bounding box center [237, 227] width 400 height 161
type textarea "**********"
click at [22, 134] on icon "button" at bounding box center [22, 134] width 0 height 0
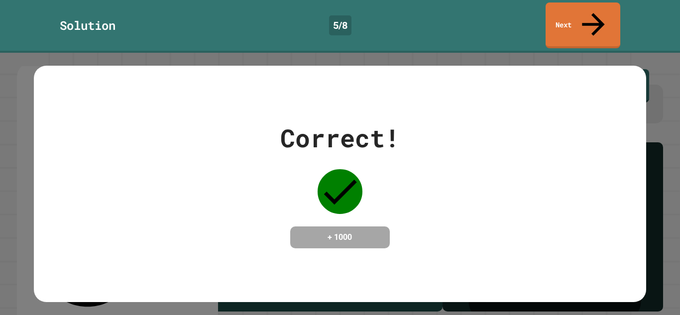
click at [594, 13] on icon at bounding box center [593, 24] width 22 height 22
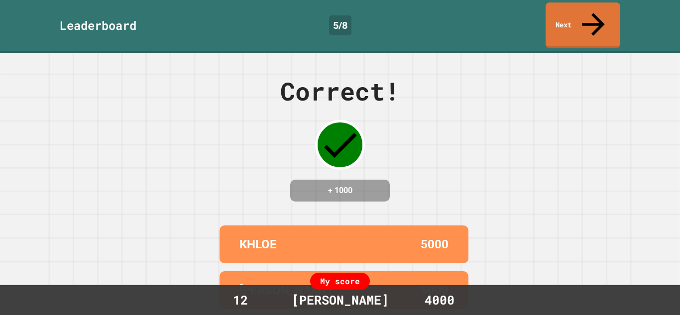
click at [593, 15] on icon at bounding box center [594, 24] width 34 height 34
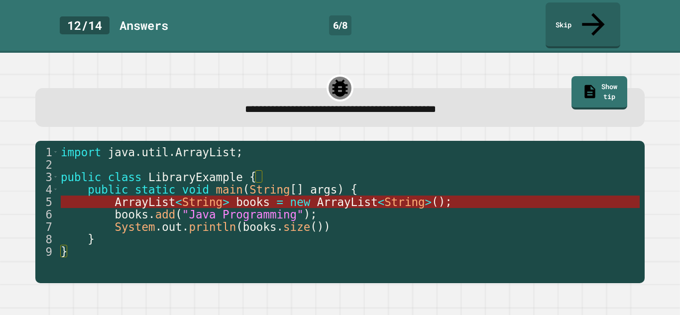
click at [156, 196] on span "ArrayList" at bounding box center [145, 202] width 61 height 13
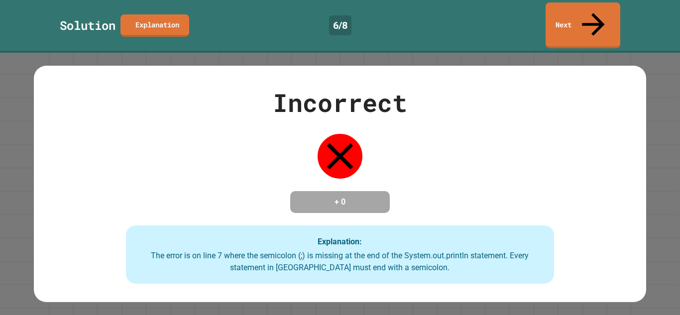
click at [377, 196] on h4 "+ 0" at bounding box center [340, 202] width 80 height 12
click at [594, 11] on icon at bounding box center [593, 23] width 22 height 24
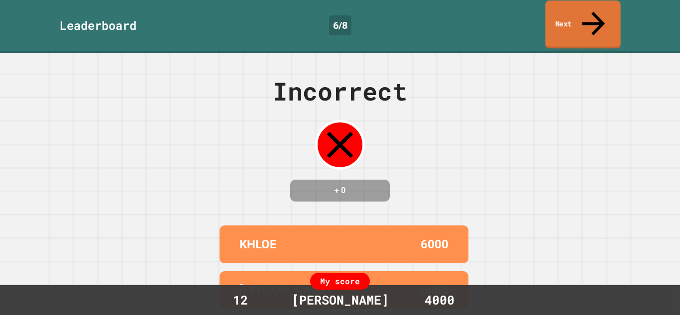
click at [583, 8] on link "Next" at bounding box center [582, 24] width 75 height 48
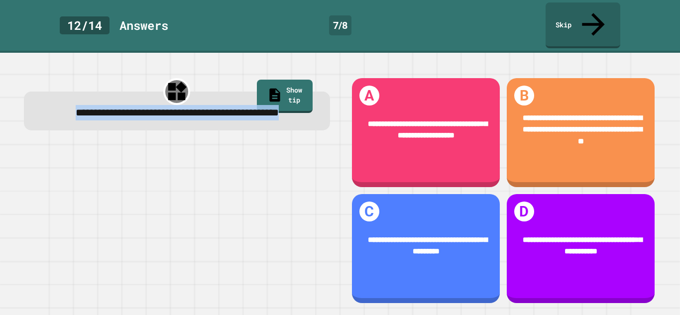
drag, startPoint x: 225, startPoint y: 103, endPoint x: 42, endPoint y: 93, distance: 183.6
click at [42, 105] on div "**********" at bounding box center [177, 112] width 278 height 15
copy span "**********"
click at [252, 254] on div at bounding box center [177, 224] width 306 height 161
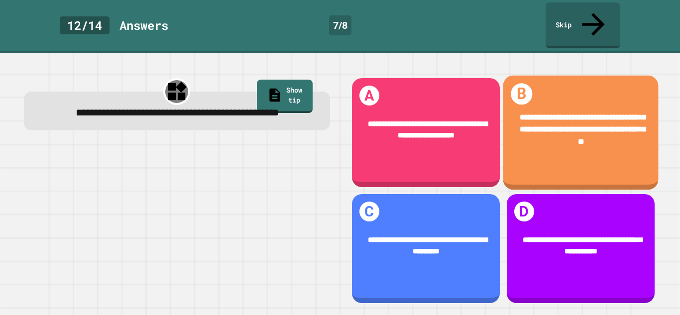
click at [537, 119] on div "**********" at bounding box center [580, 130] width 123 height 37
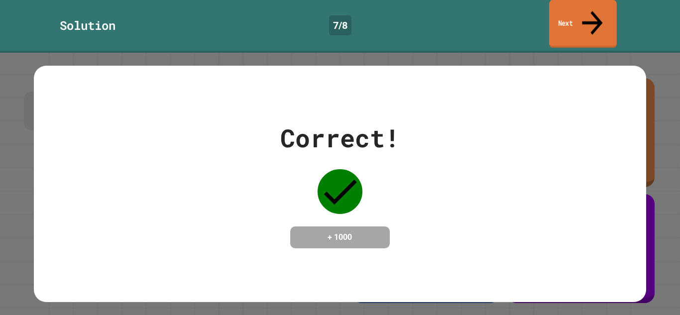
click at [573, 21] on link "Next" at bounding box center [583, 24] width 68 height 48
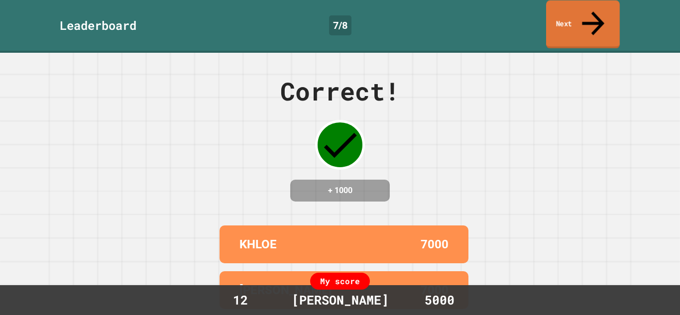
click at [585, 19] on link "Next" at bounding box center [583, 24] width 74 height 48
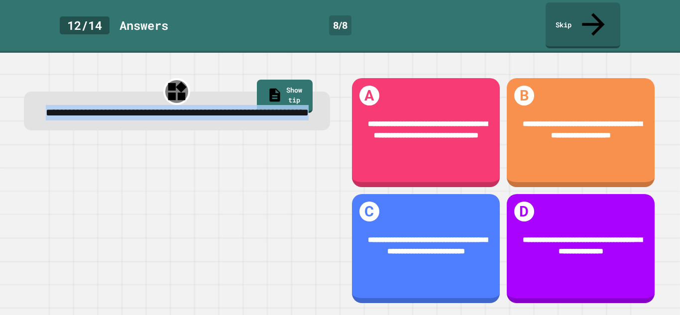
drag, startPoint x: 265, startPoint y: 108, endPoint x: 37, endPoint y: 90, distance: 229.3
click at [37, 92] on div "**********" at bounding box center [177, 111] width 306 height 39
copy span "**********"
click at [242, 165] on div at bounding box center [177, 224] width 306 height 161
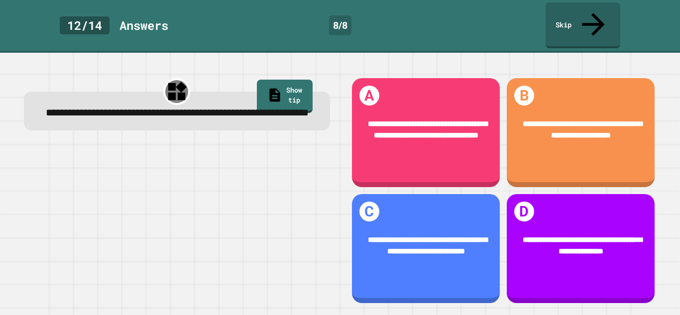
click at [281, 80] on link "Show tip" at bounding box center [285, 96] width 56 height 33
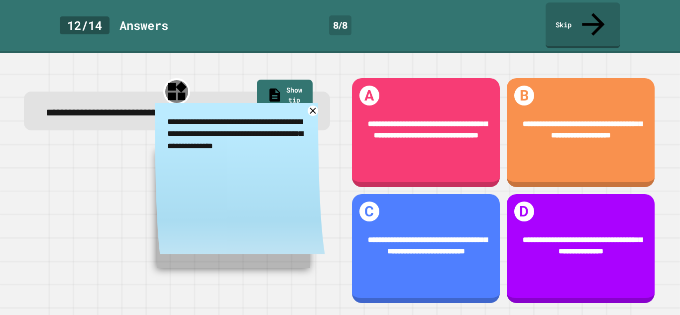
click at [313, 108] on icon at bounding box center [313, 111] width 6 height 6
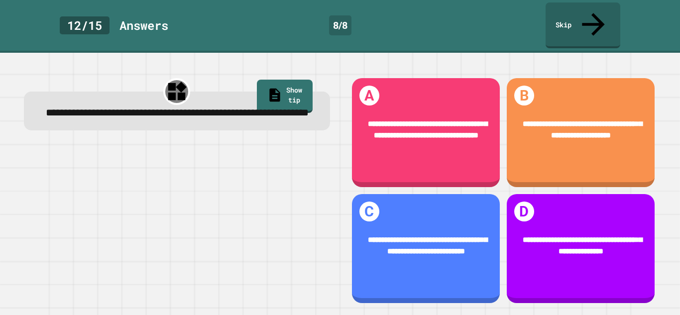
click at [121, 213] on div at bounding box center [177, 224] width 306 height 161
click at [283, 201] on div at bounding box center [177, 224] width 306 height 161
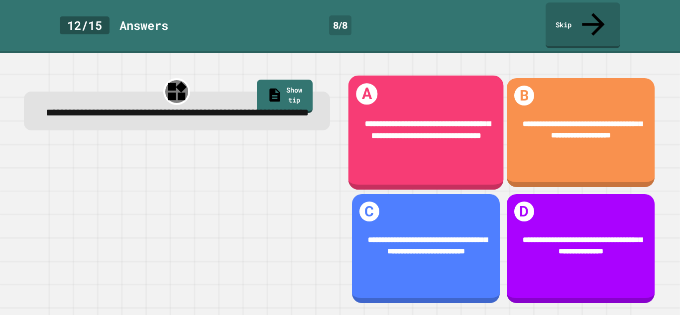
click at [415, 123] on span "**********" at bounding box center [428, 130] width 126 height 20
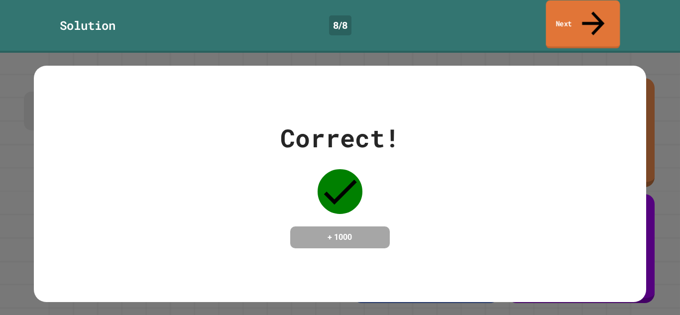
click at [563, 21] on link "Next" at bounding box center [583, 24] width 74 height 48
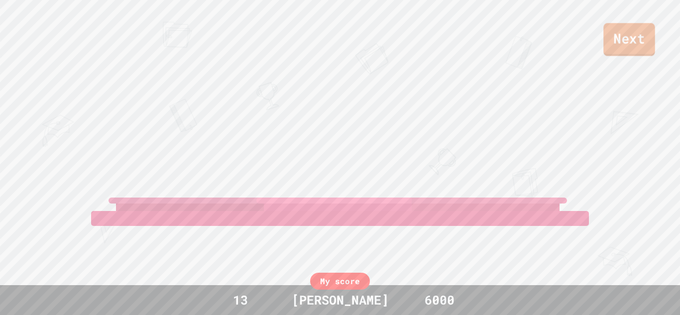
click at [632, 35] on link "Next" at bounding box center [629, 39] width 51 height 33
